Goal: Transaction & Acquisition: Purchase product/service

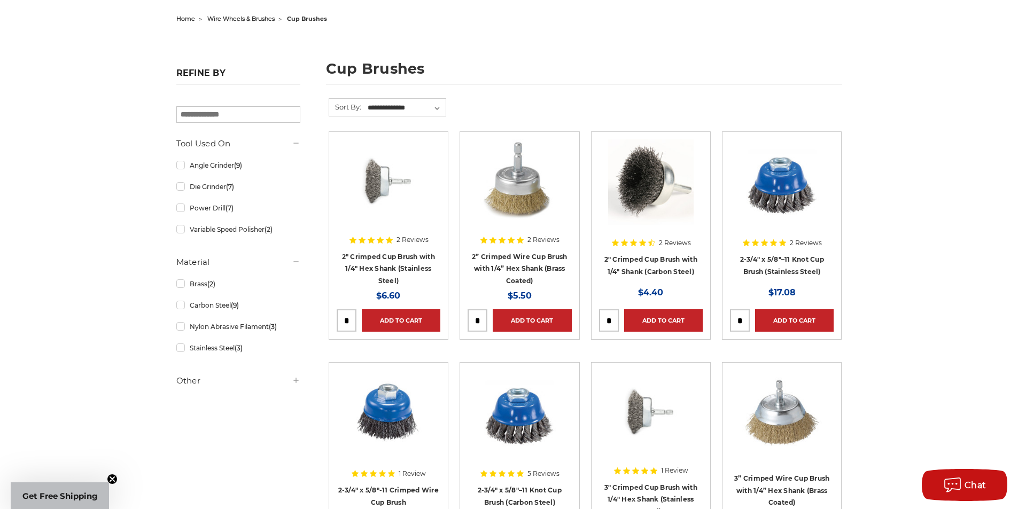
scroll to position [160, 0]
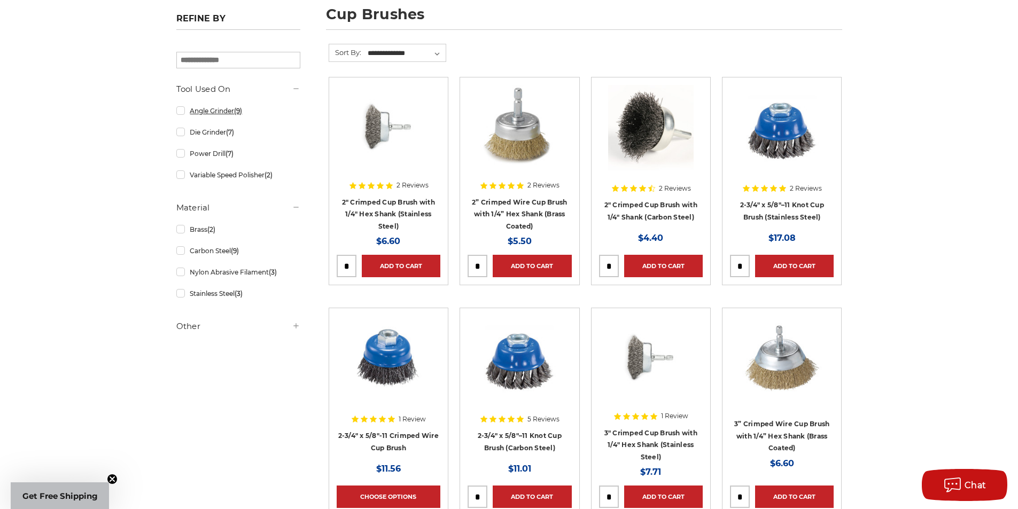
click at [185, 113] on link "Angle Grinder (9)" at bounding box center [238, 111] width 124 height 19
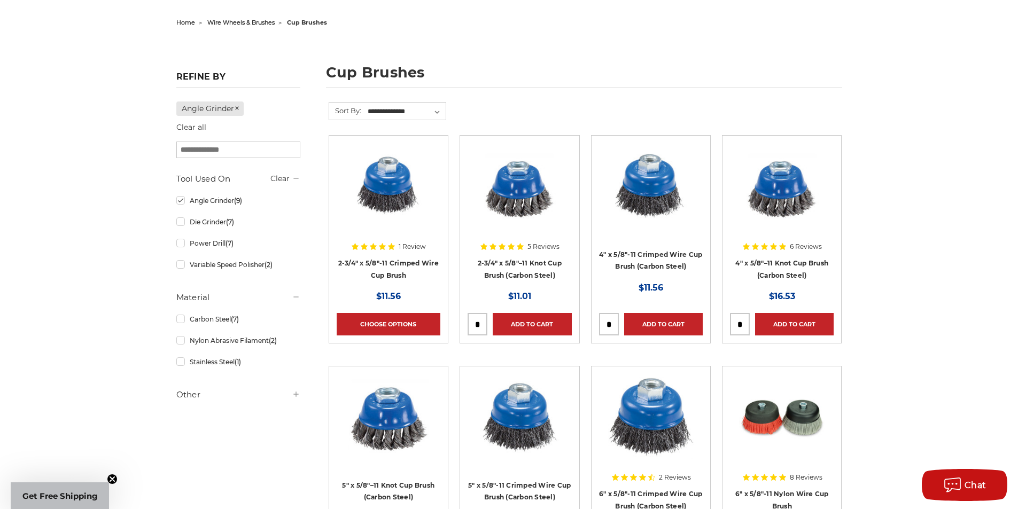
scroll to position [107, 0]
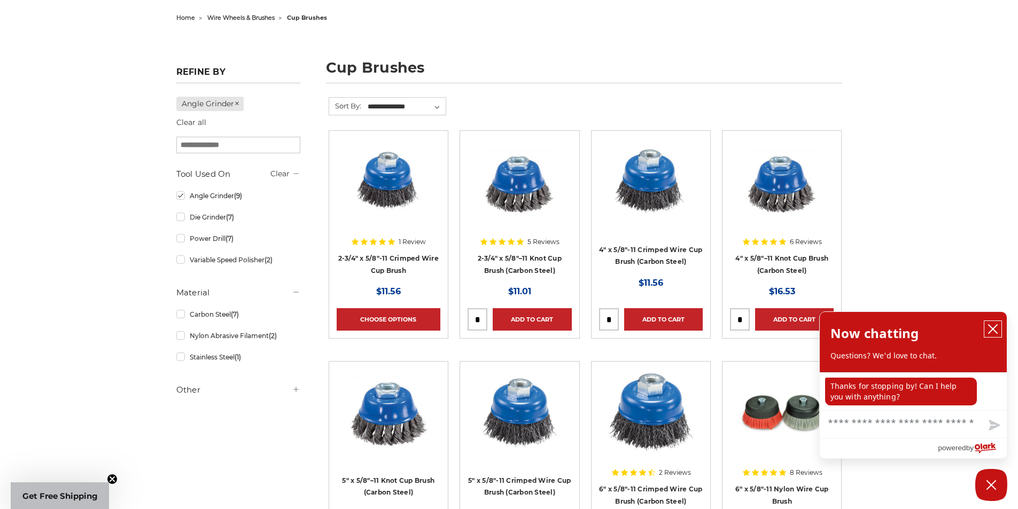
click at [992, 326] on icon "close chatbox" at bounding box center [992, 329] width 11 height 11
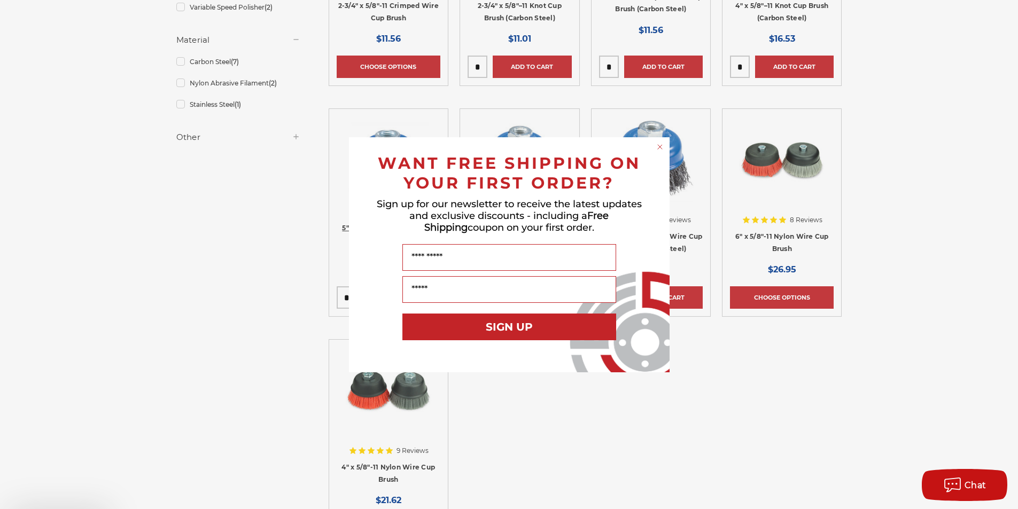
scroll to position [427, 0]
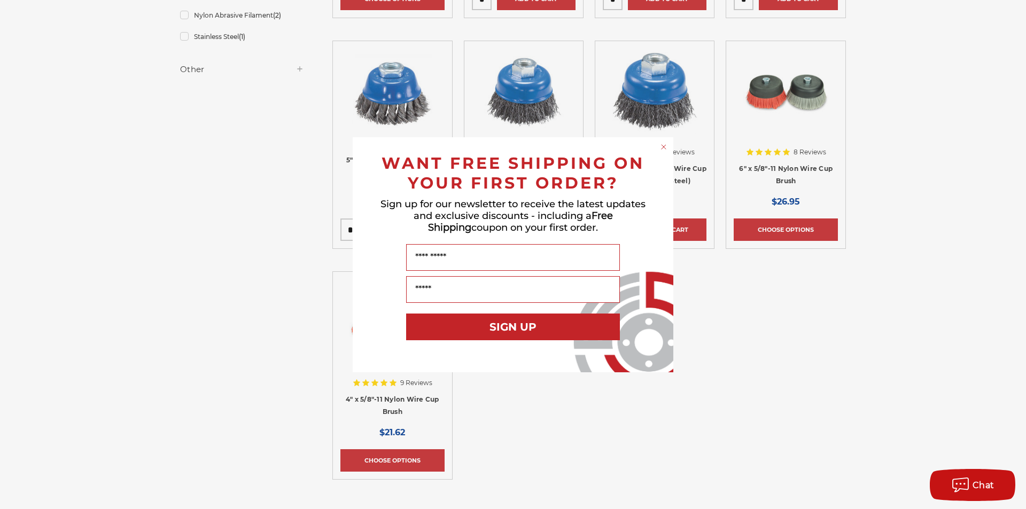
click at [658, 137] on div "Close dialog WANT FREE SHIPPING ON YOUR FIRST ORDER? Sign up for our newsletter…" at bounding box center [513, 254] width 321 height 235
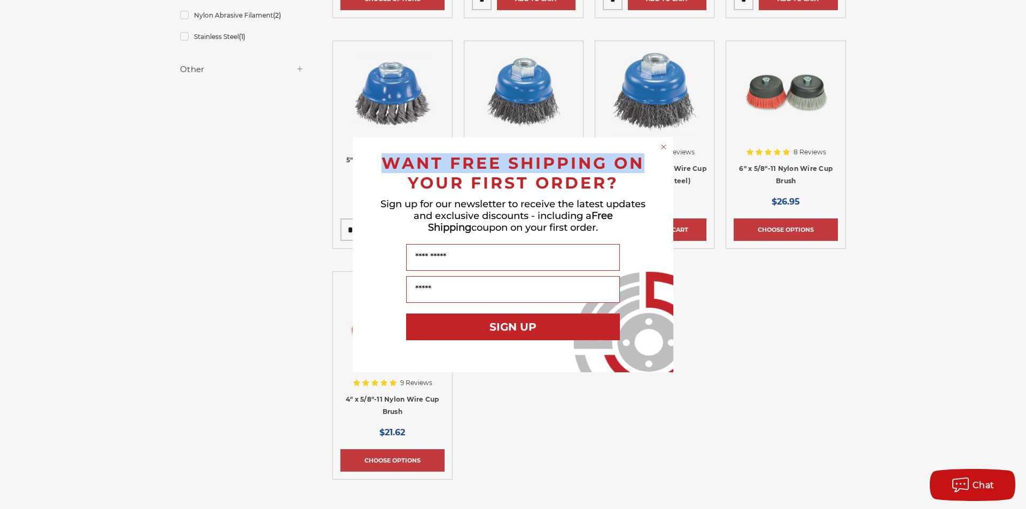
click at [661, 142] on circle "Close dialog" at bounding box center [664, 147] width 10 height 10
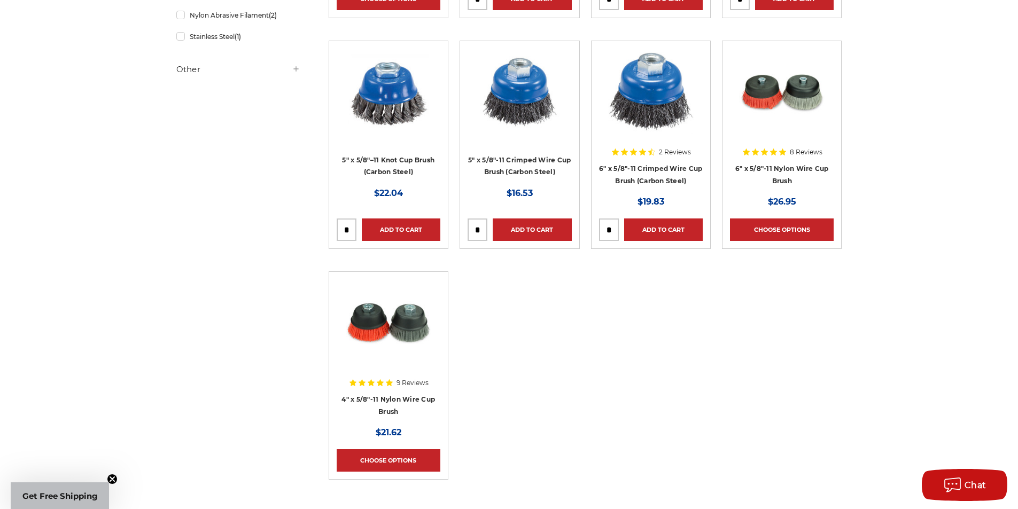
click at [281, 287] on div "Refine by Angle Grinder Clear all × Browse by Choose Your Grit, Grit & more Hid…" at bounding box center [508, 161] width 677 height 769
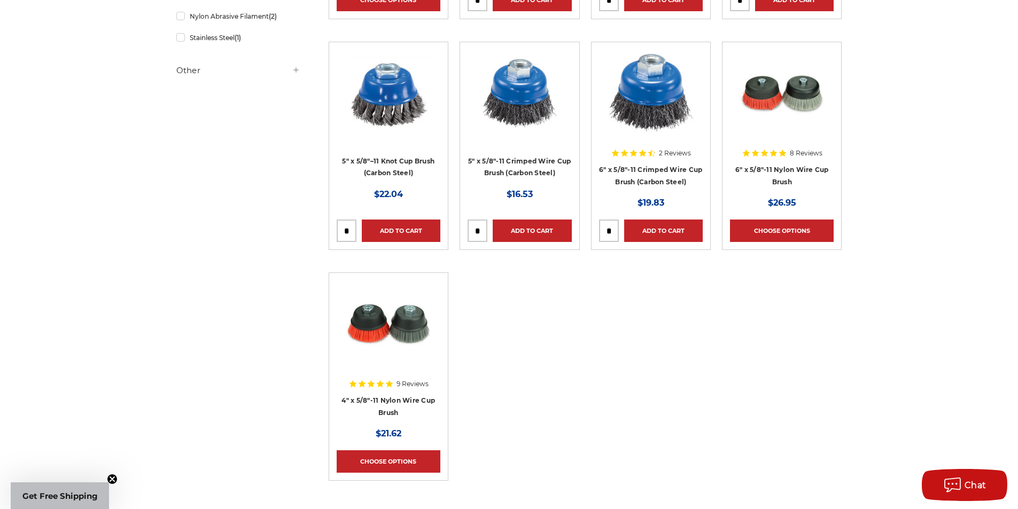
scroll to position [214, 0]
